Goal: Communication & Community: Answer question/provide support

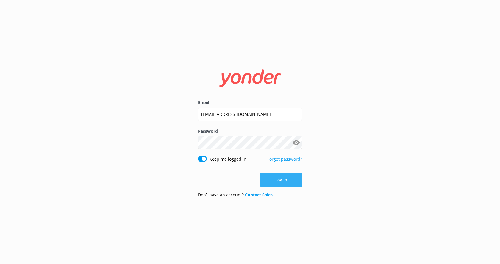
click at [279, 182] on button "Log in" at bounding box center [281, 180] width 42 height 15
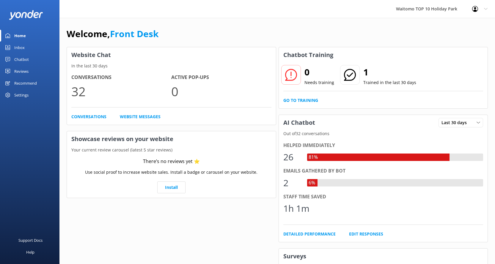
click at [21, 45] on div "Inbox" at bounding box center [19, 48] width 10 height 12
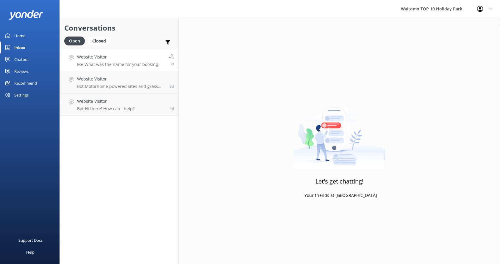
click at [121, 61] on div "Website Visitor Me: What was the name for your booking" at bounding box center [117, 60] width 81 height 13
